Goal: Navigation & Orientation: Find specific page/section

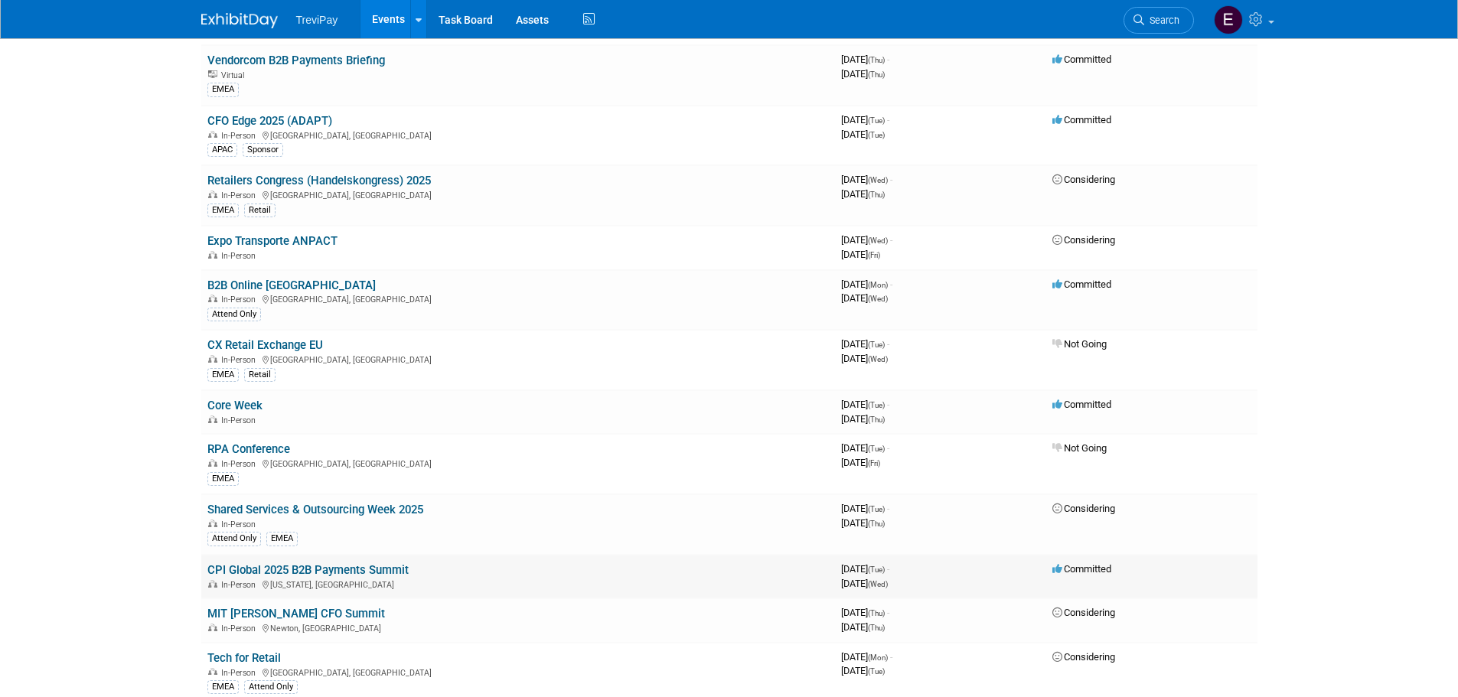
scroll to position [2219, 0]
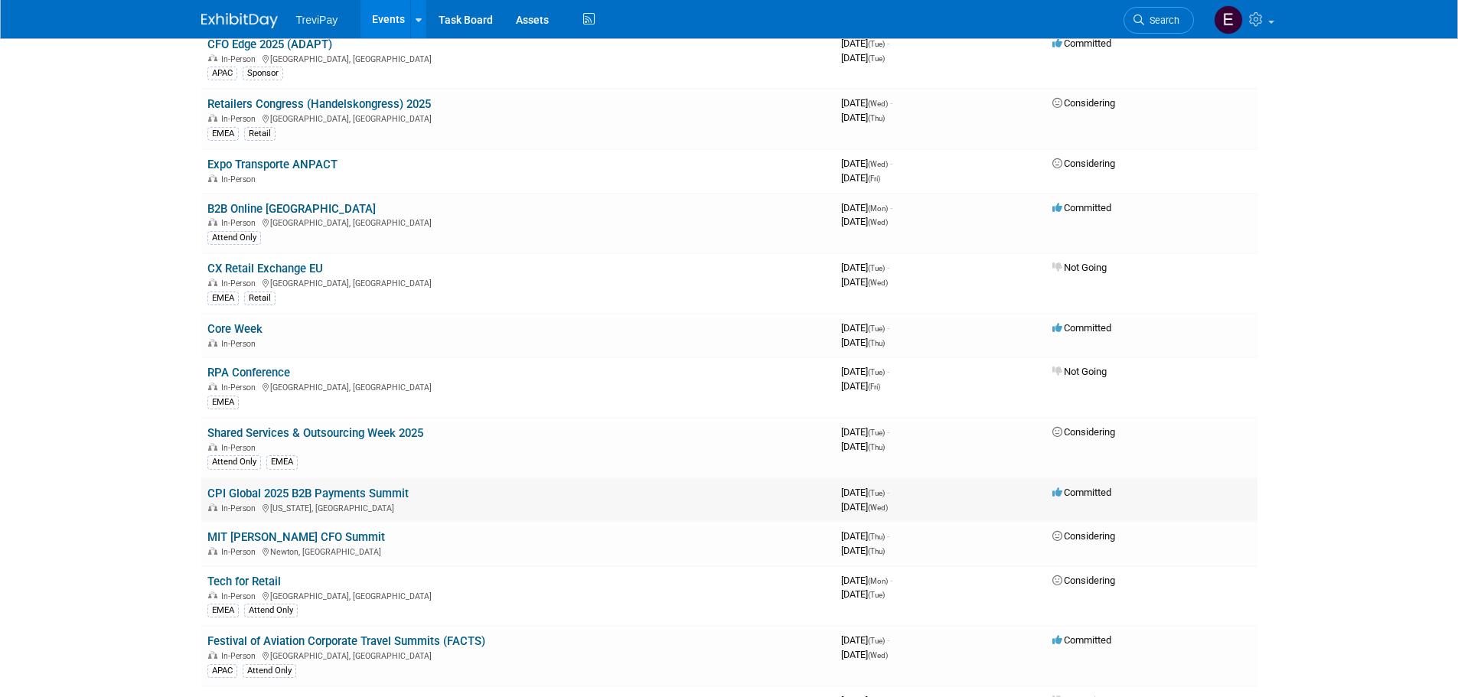
click at [384, 494] on link "CPI Global 2025 B2B Payments Summit" at bounding box center [307, 494] width 201 height 14
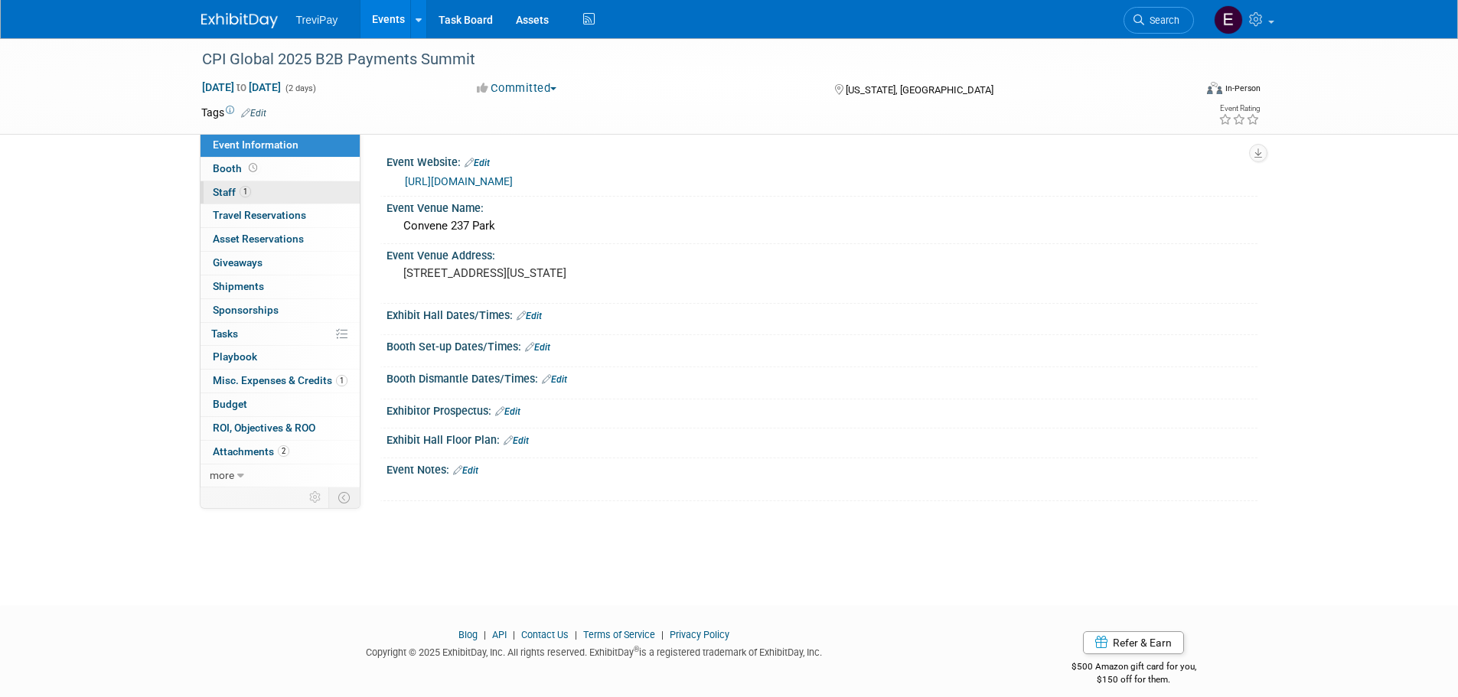
click at [272, 187] on link "1 Staff 1" at bounding box center [279, 192] width 159 height 23
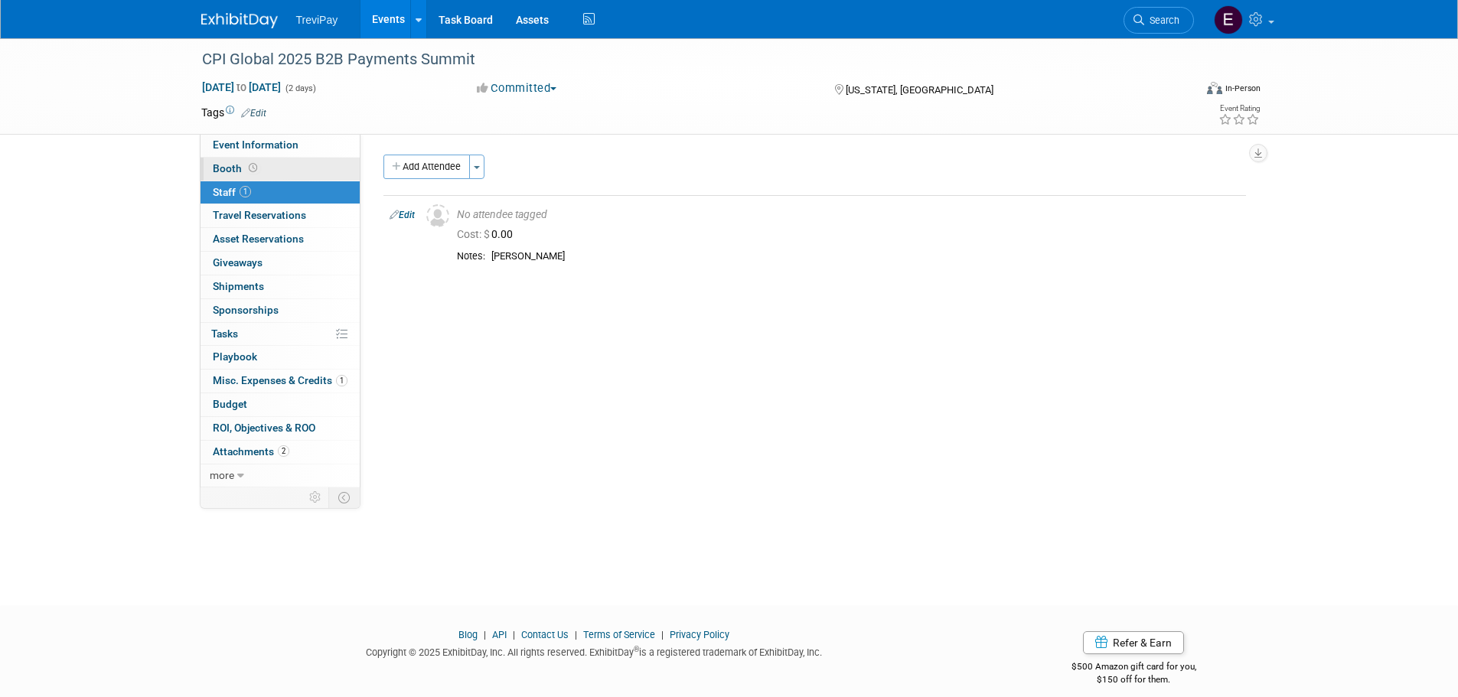
click at [314, 165] on link "Booth" at bounding box center [279, 169] width 159 height 23
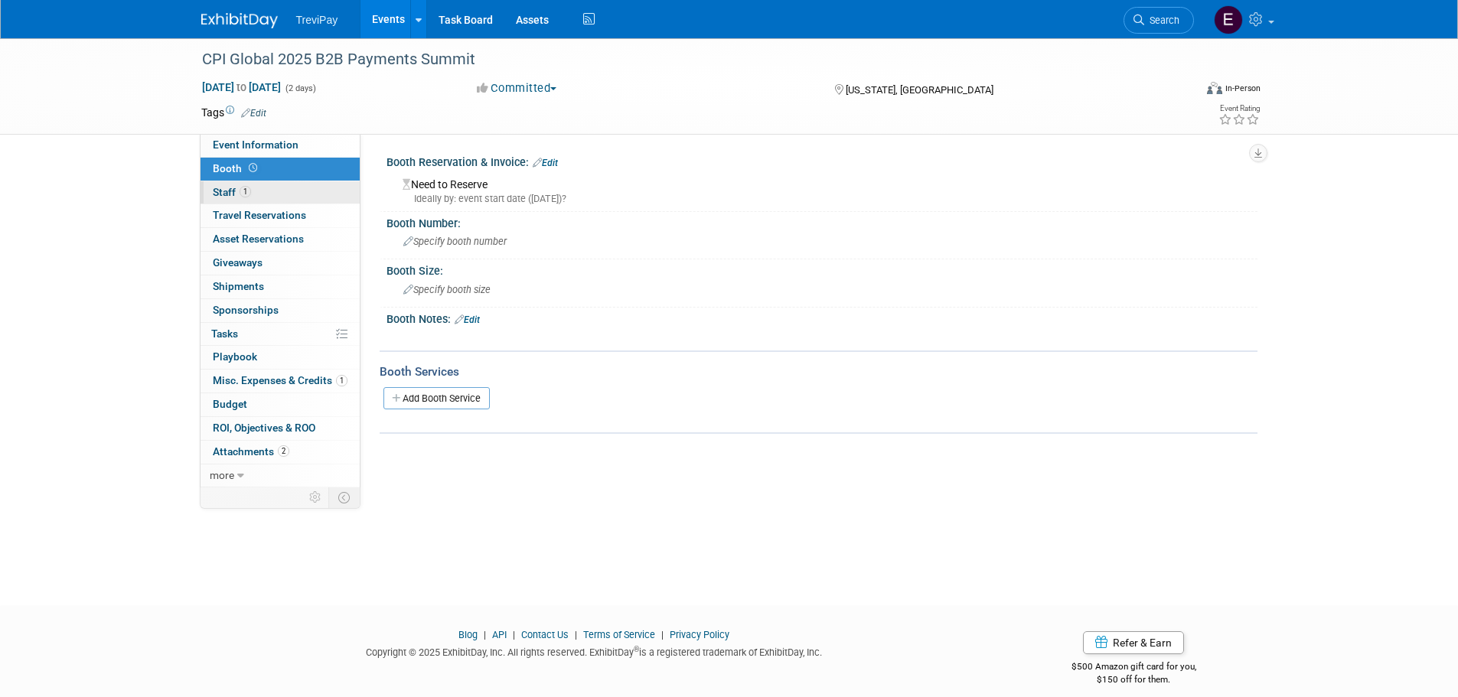
click at [323, 189] on link "1 Staff 1" at bounding box center [279, 192] width 159 height 23
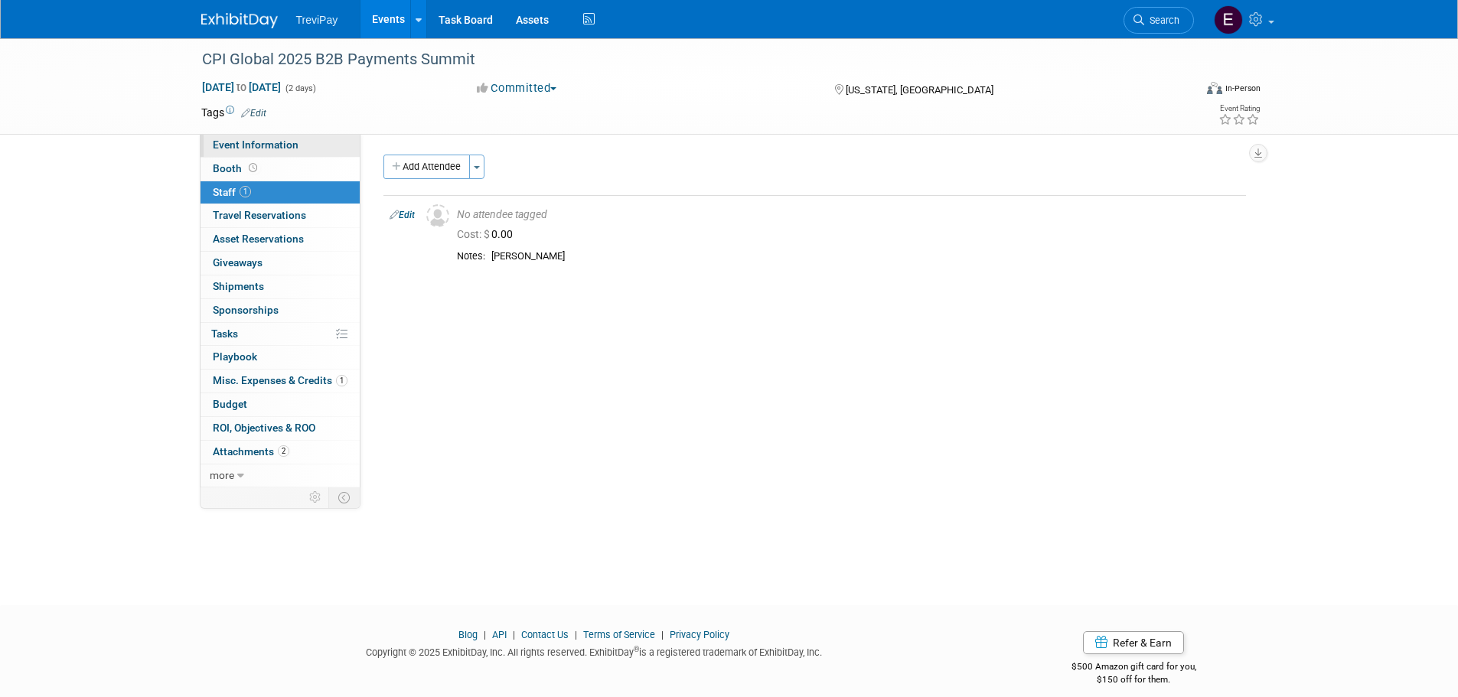
click at [308, 144] on link "Event Information" at bounding box center [279, 145] width 159 height 23
